Goal: Task Accomplishment & Management: Use online tool/utility

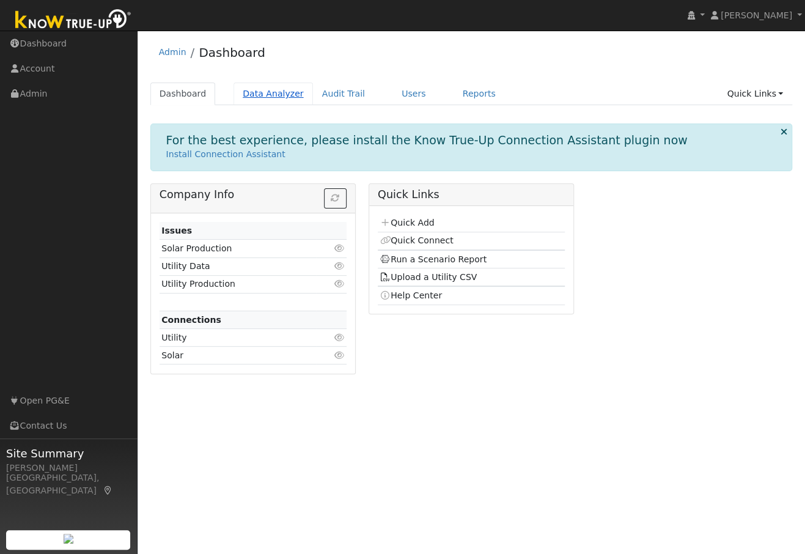
click at [277, 93] on link "Data Analyzer" at bounding box center [272, 94] width 79 height 23
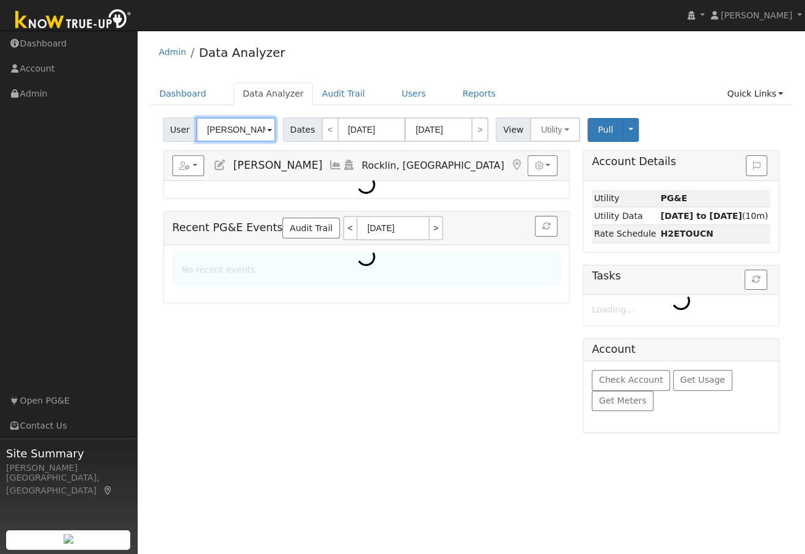
click at [241, 133] on input "[PERSON_NAME]" at bounding box center [235, 129] width 79 height 24
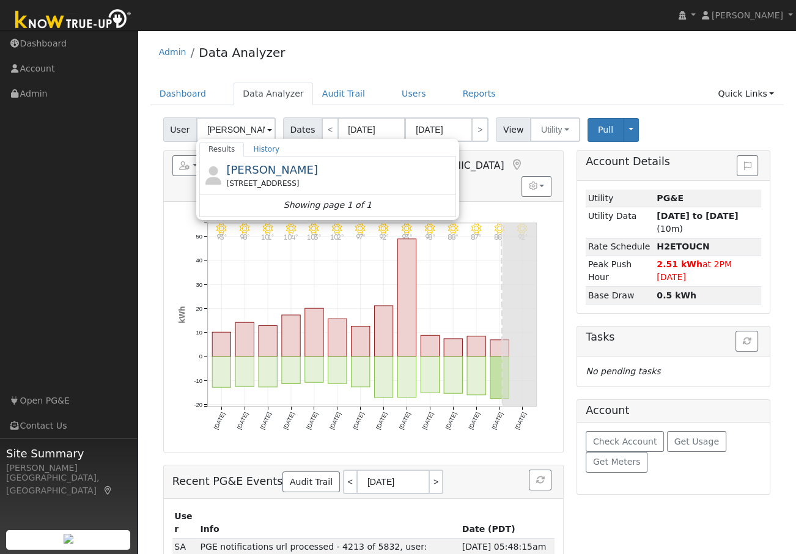
click at [277, 175] on span "[PERSON_NAME]" at bounding box center [272, 169] width 92 height 13
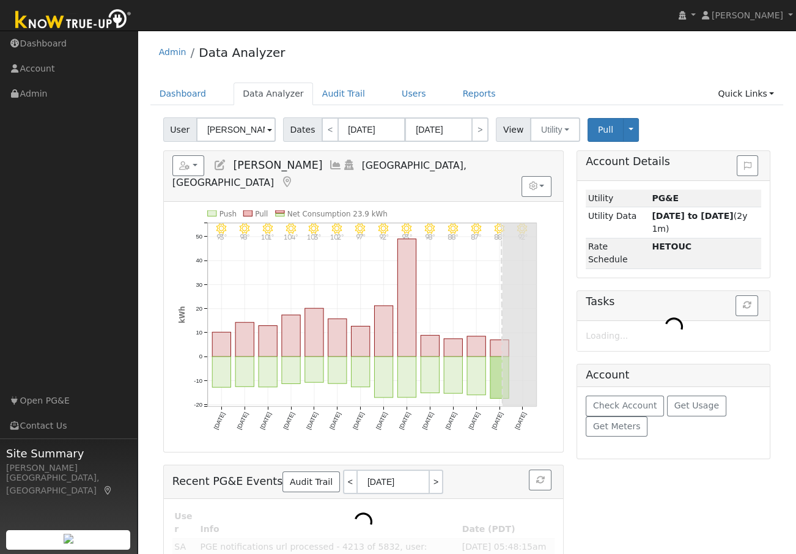
type input "[PERSON_NAME]"
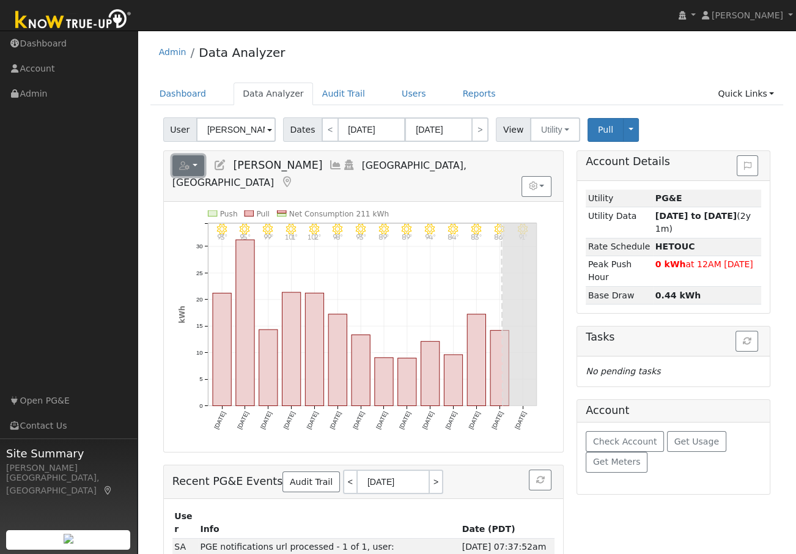
click at [196, 164] on button "button" at bounding box center [188, 165] width 32 height 21
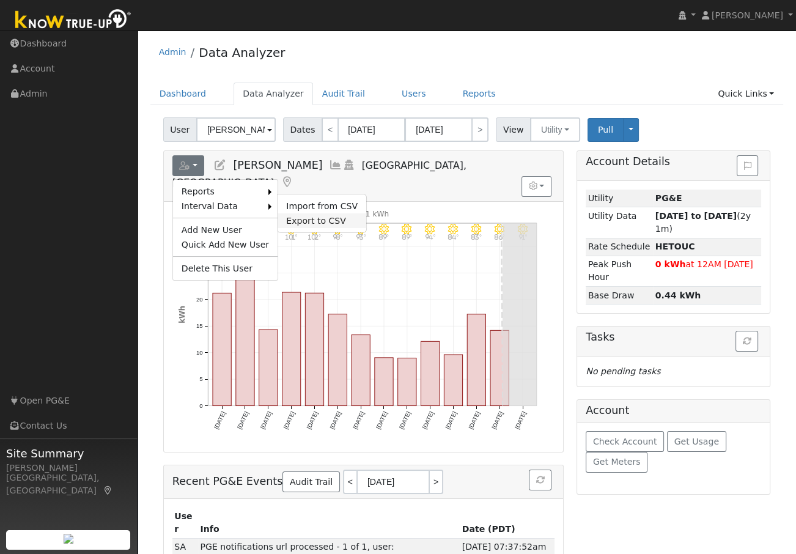
click at [296, 219] on link "Export to CSV" at bounding box center [322, 220] width 89 height 15
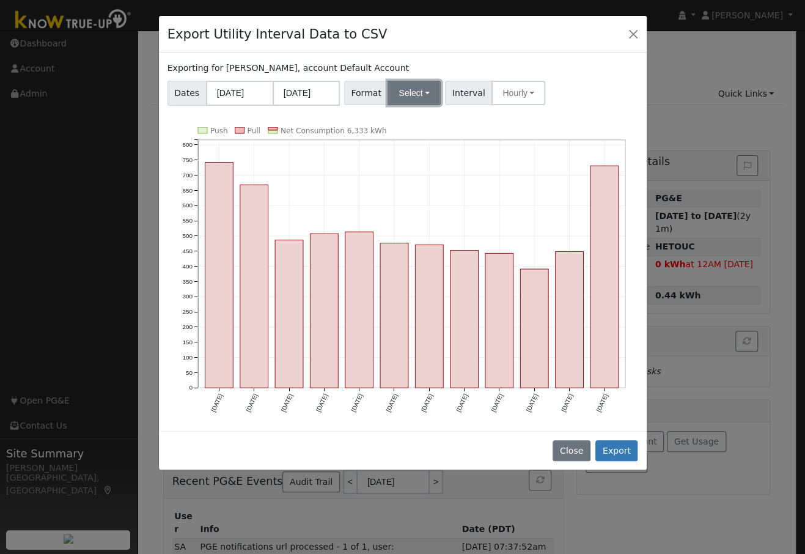
click at [421, 92] on button "Select" at bounding box center [414, 93] width 53 height 24
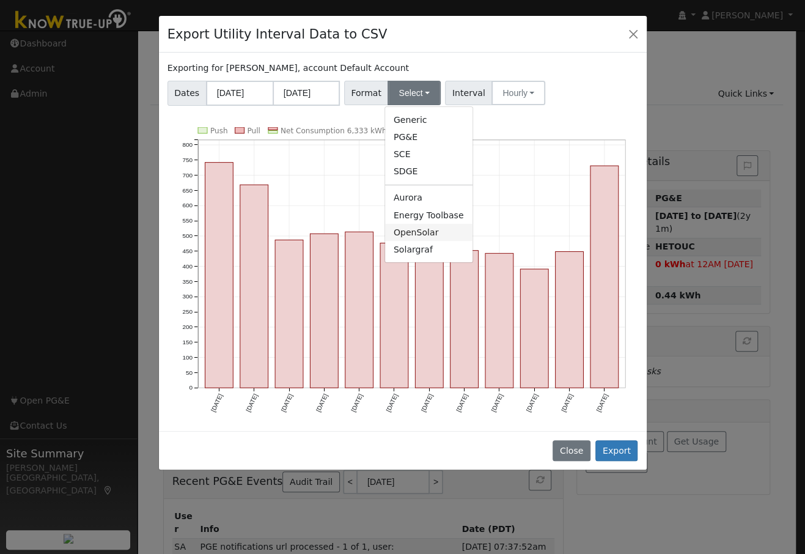
click at [417, 232] on link "OpenSolar" at bounding box center [428, 232] width 87 height 17
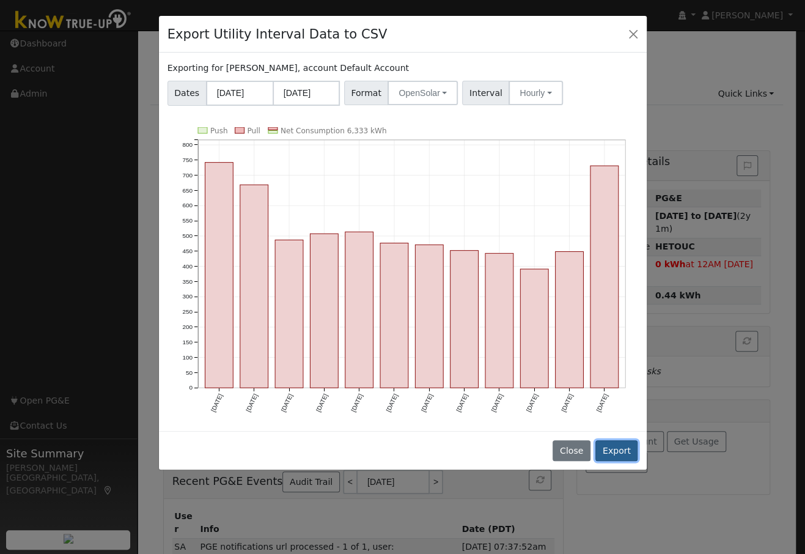
click at [612, 448] on button "Export" at bounding box center [616, 450] width 42 height 21
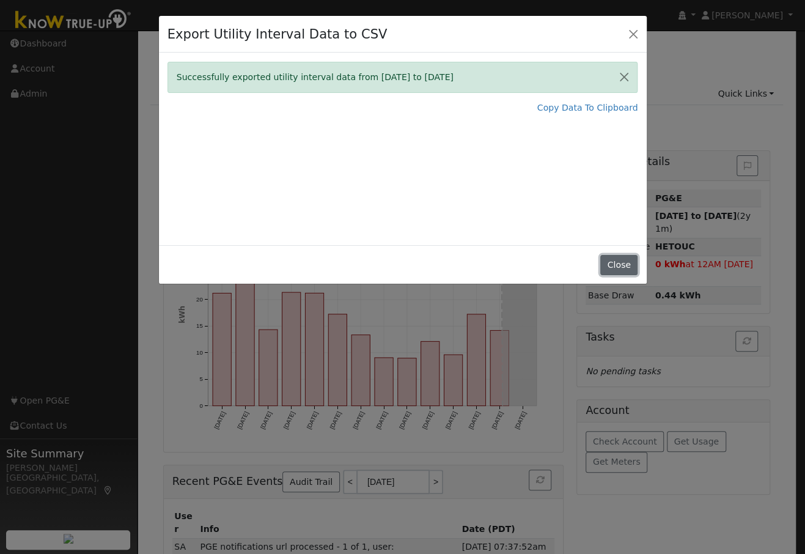
click at [614, 262] on button "Close" at bounding box center [618, 265] width 37 height 21
